Goal: Transaction & Acquisition: Purchase product/service

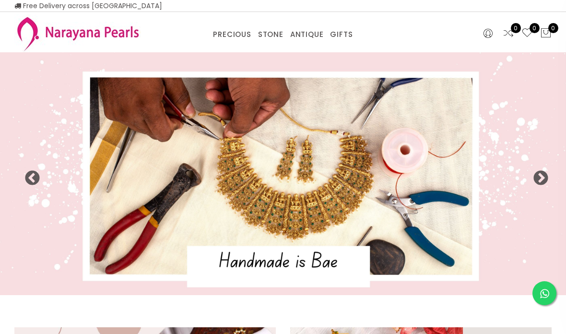
select select "INR"
click at [296, 47] on link "NECKLACE" at bounding box center [305, 47] width 82 height 0
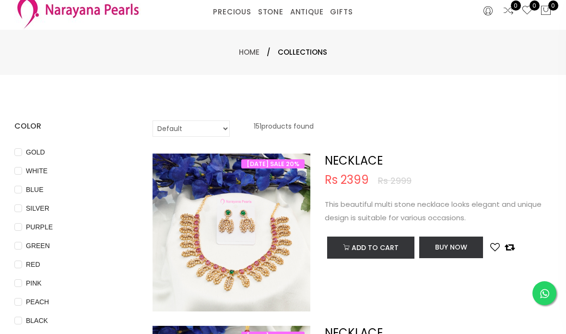
scroll to position [22, 0]
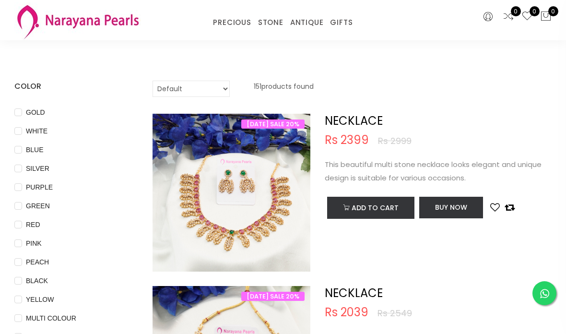
click at [18, 228] on input "RED" at bounding box center [18, 232] width 8 height 22
checkbox input "true"
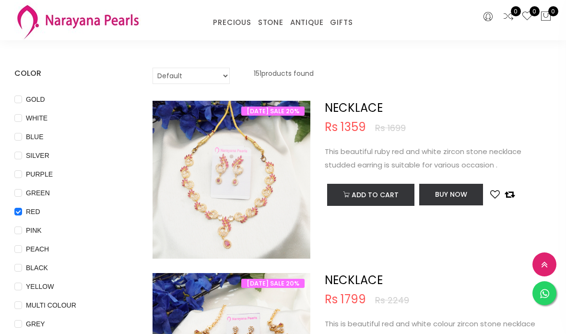
scroll to position [0, 0]
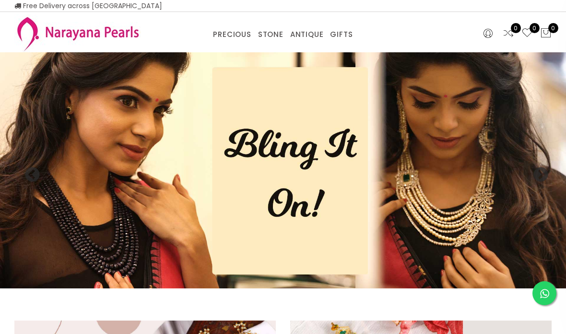
click at [494, 35] on button at bounding box center [488, 33] width 15 height 13
click at [449, 27] on div "PRECIOUS CUSTOM MADE-GEMS PRECIOUS [PERSON_NAME] EARRINGS / JHUMKAS NECKLACE AN…" at bounding box center [283, 32] width 368 height 19
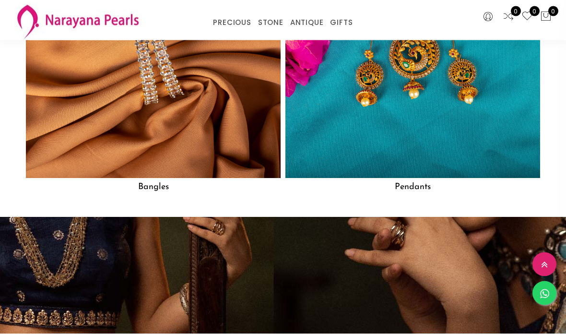
scroll to position [1365, 0]
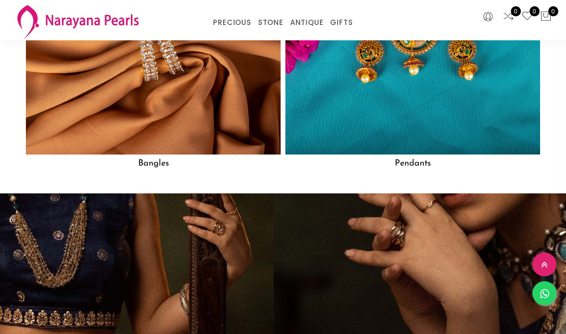
click at [428, 130] on img at bounding box center [412, 27] width 255 height 255
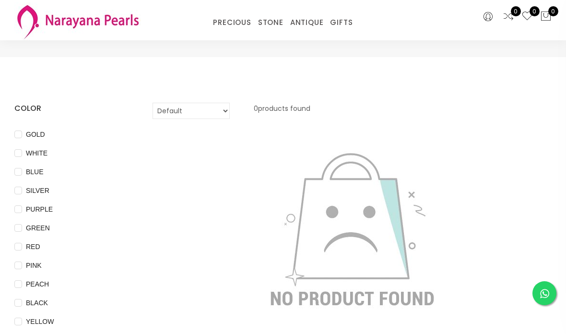
scroll to position [38, 0]
